Goal: Information Seeking & Learning: Learn about a topic

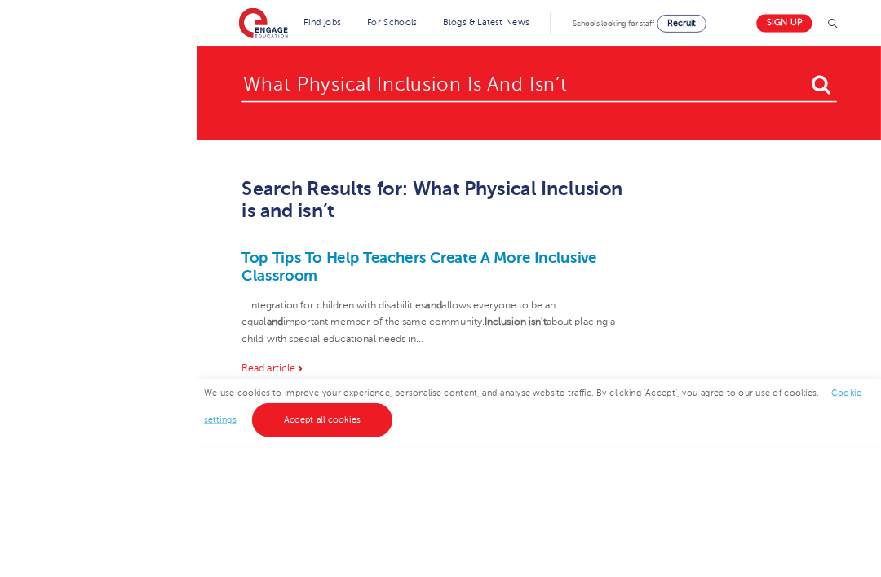
scroll to position [202, 0]
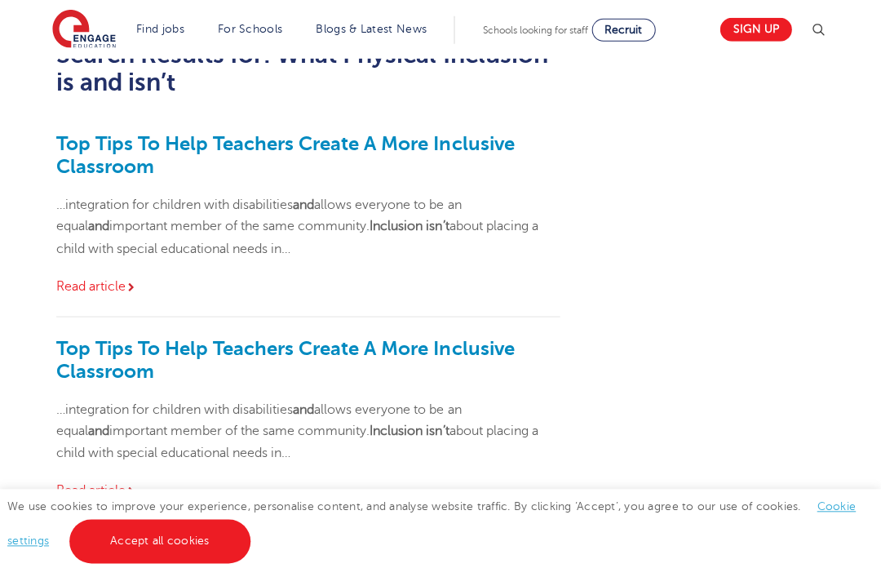
click at [214, 563] on link "Accept all cookies" at bounding box center [160, 541] width 181 height 44
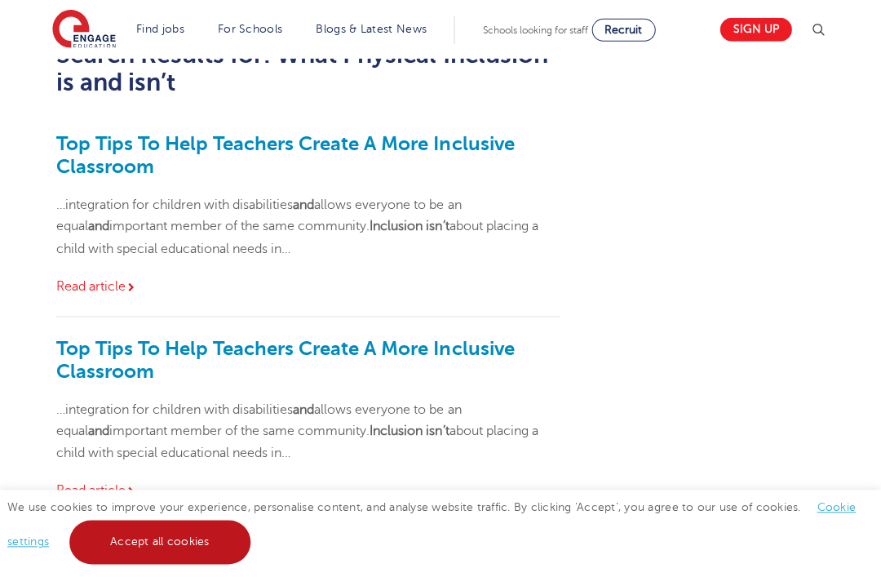
click at [220, 564] on link "Accept all cookies" at bounding box center [160, 542] width 181 height 44
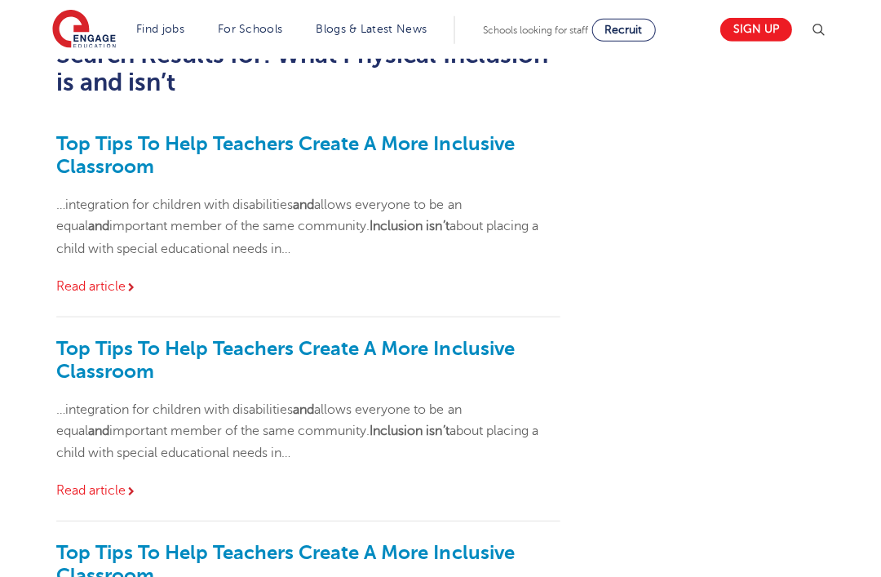
click at [315, 540] on link "Top Tips To Help Teachers Create A More Inclusive Classroom" at bounding box center [286, 563] width 458 height 46
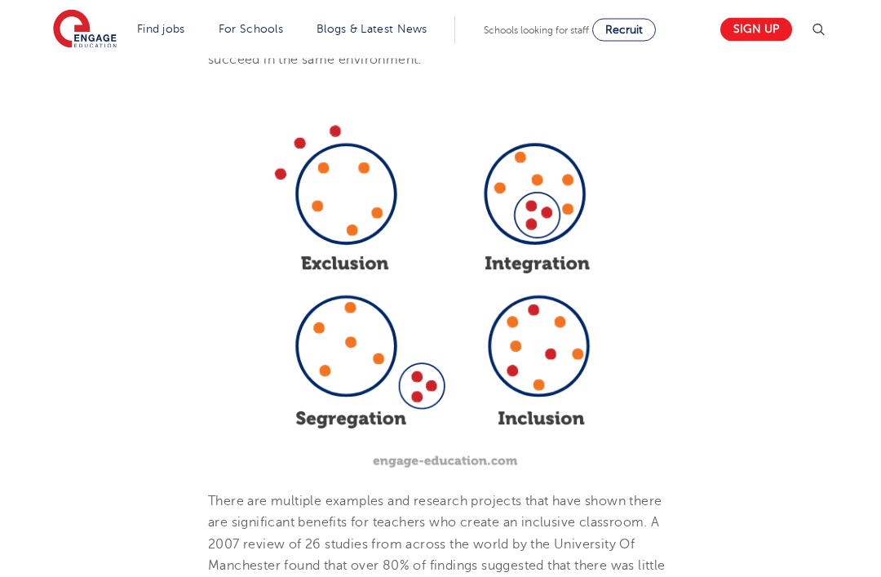
scroll to position [890, 0]
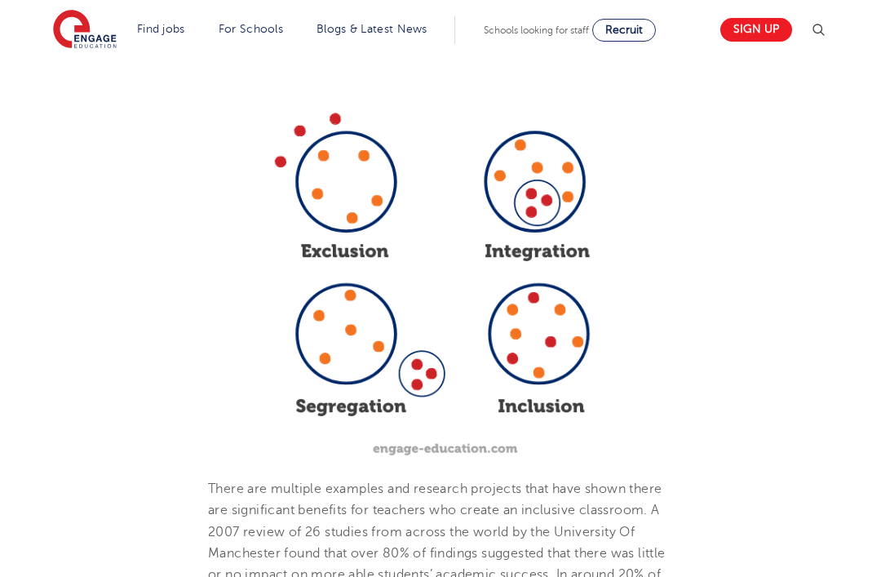
click at [475, 362] on img at bounding box center [440, 268] width 465 height 388
click at [560, 299] on img at bounding box center [440, 268] width 465 height 388
click at [463, 357] on img at bounding box center [440, 268] width 465 height 388
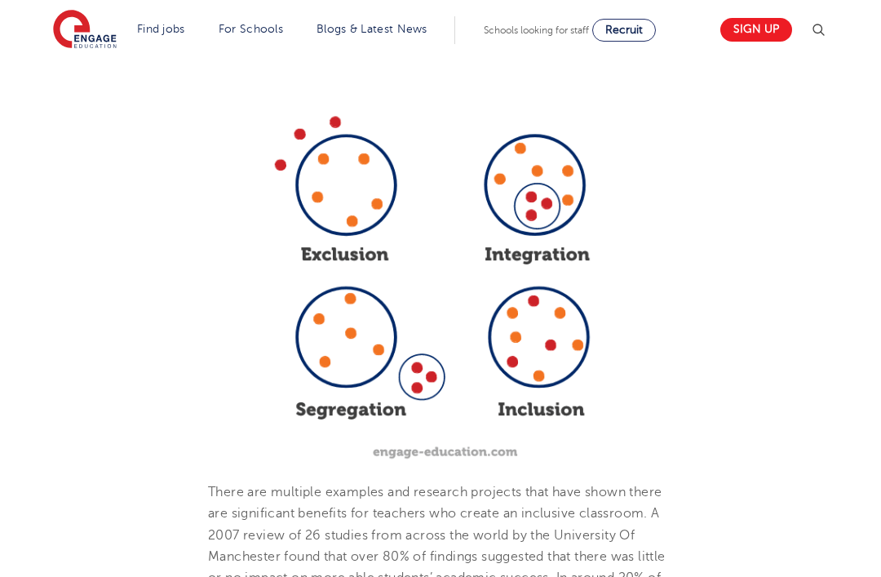
scroll to position [924, 0]
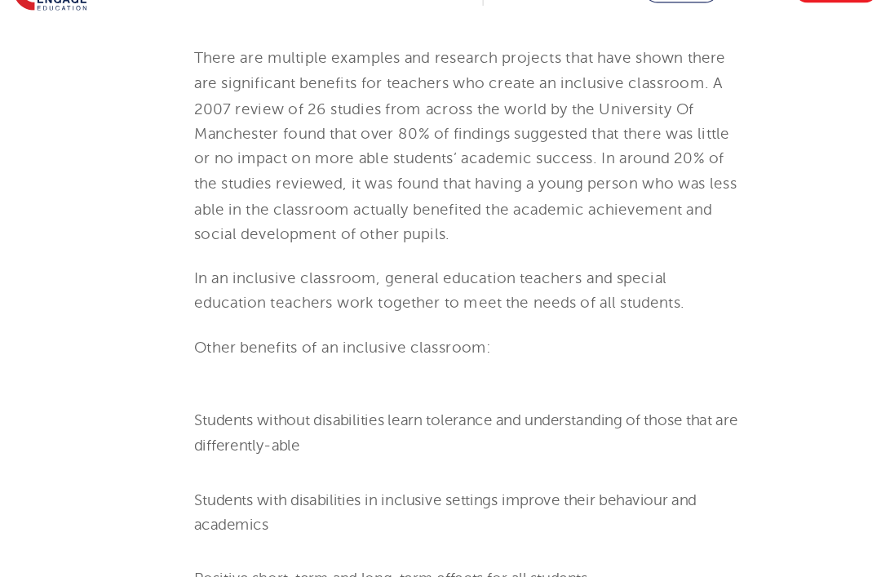
click at [407, 266] on p "In an inclusive classroom, general education teachers and special education tea…" at bounding box center [440, 287] width 465 height 43
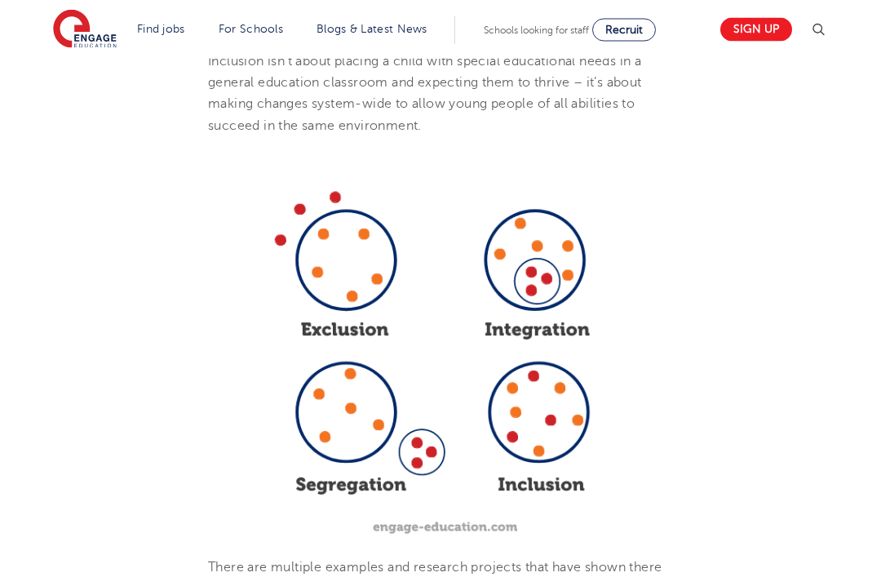
scroll to position [812, 0]
